Goal: Transaction & Acquisition: Purchase product/service

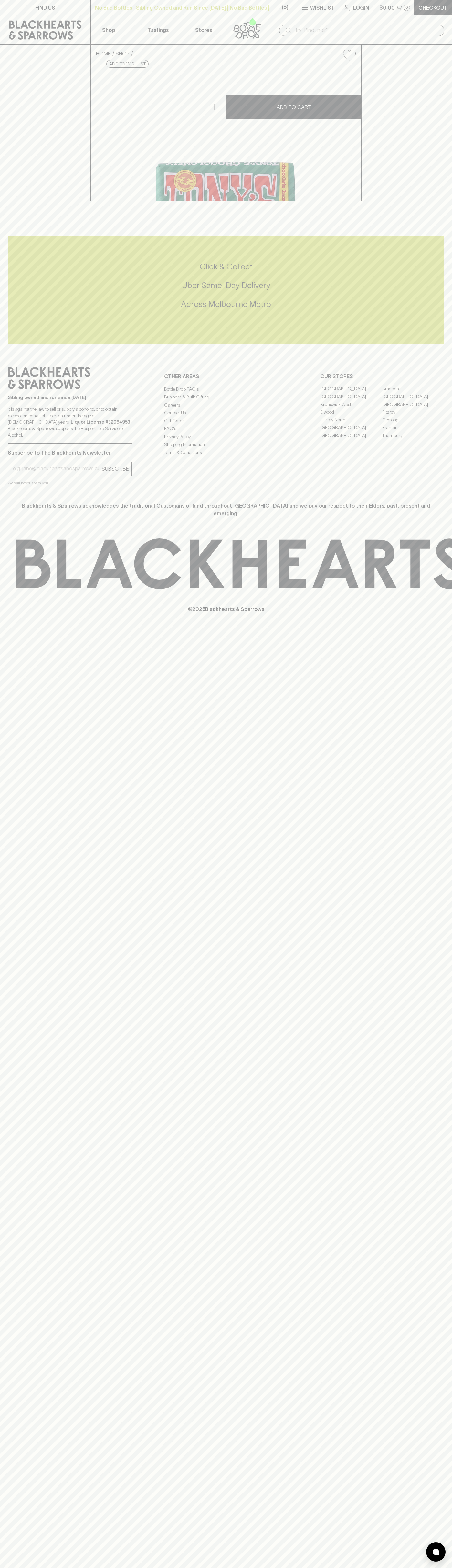
click at [395, 18] on div "​" at bounding box center [361, 29] width 180 height 29
click at [435, 1390] on div "FIND US | No Bad Bottles | Sibling Owned and Run Since 2006 | No Bad Bottles | …" at bounding box center [226, 784] width 452 height 1568
click at [85, 1568] on html "FIND US | No Bad Bottles | Sibling Owned and Run Since 2006 | No Bad Bottles | …" at bounding box center [226, 784] width 452 height 1568
click at [15, 773] on div "FIND US | No Bad Bottles | Sibling Owned and Run Since 2006 | No Bad Bottles | …" at bounding box center [226, 784] width 452 height 1568
